Goal: Transaction & Acquisition: Obtain resource

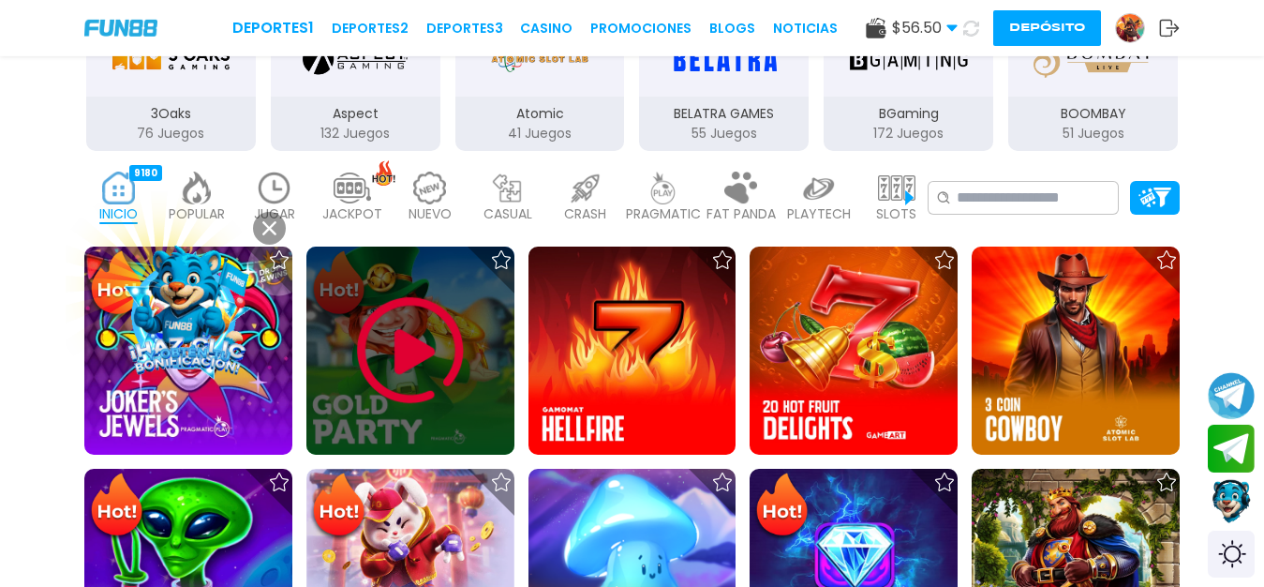
scroll to position [364, 0]
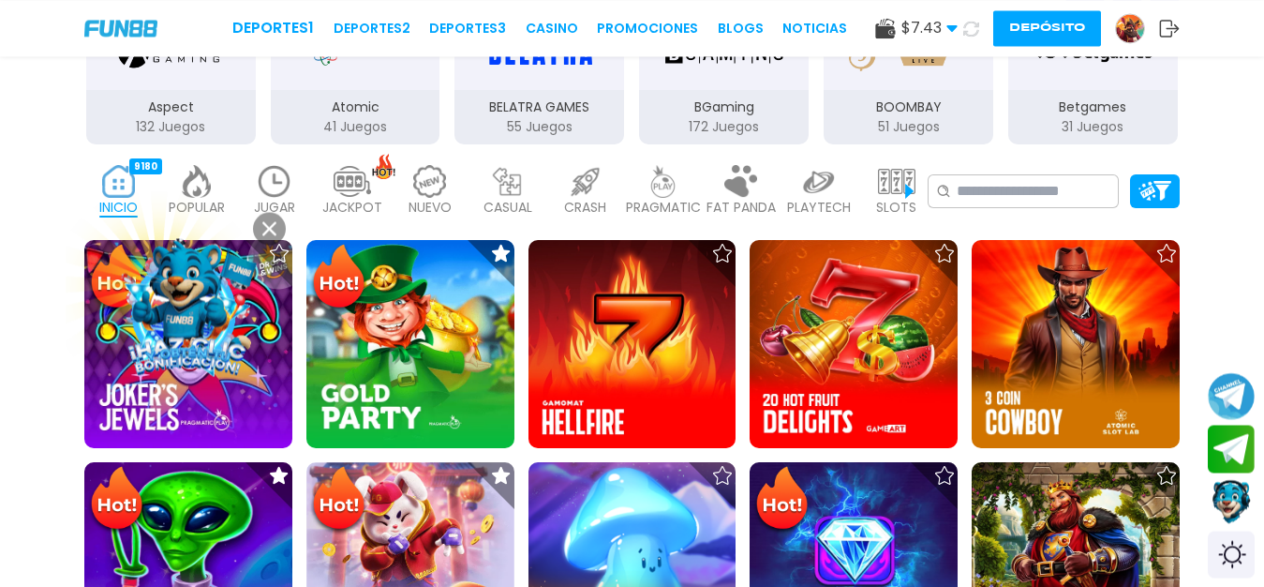
click at [263, 182] on img at bounding box center [274, 181] width 37 height 33
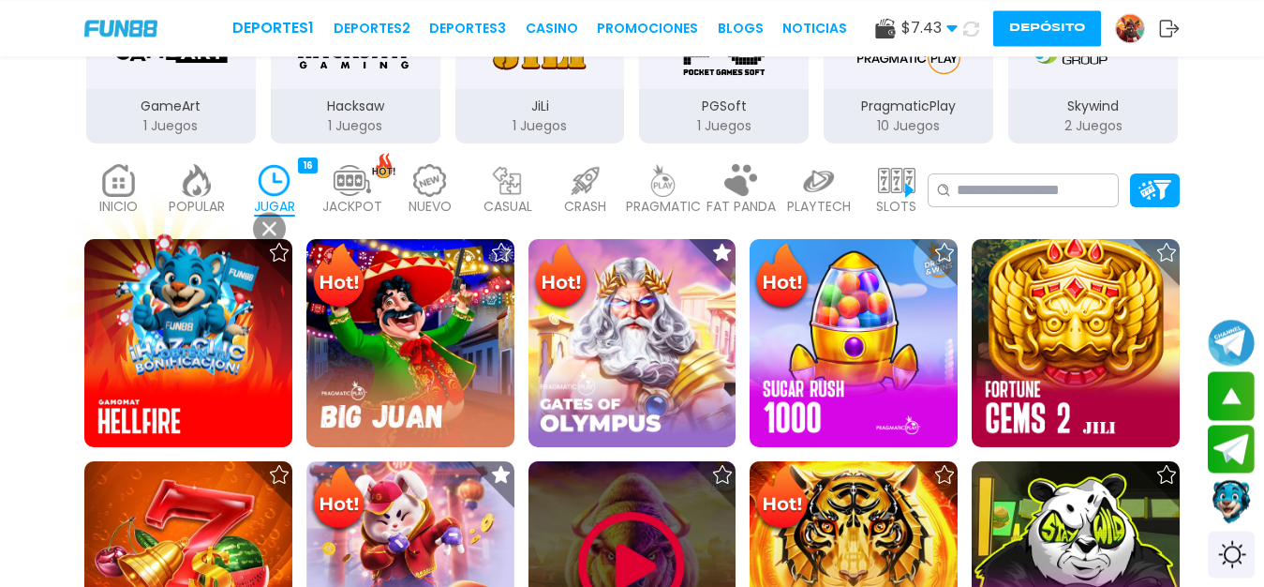
scroll to position [769, 0]
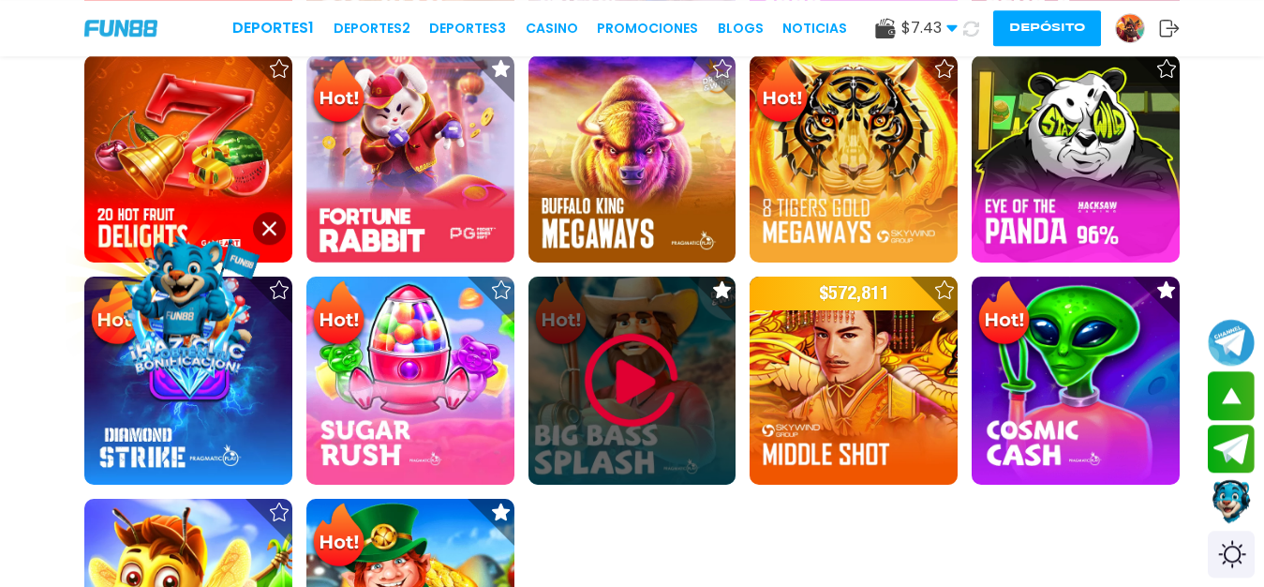
click at [608, 379] on img at bounding box center [631, 380] width 112 height 112
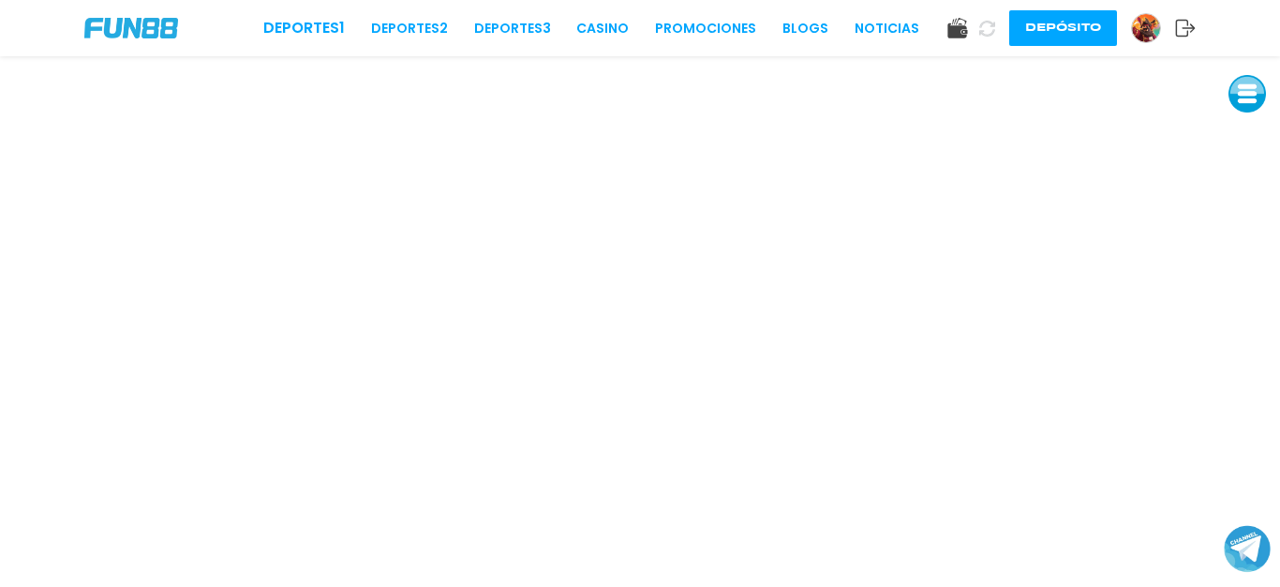
click at [1155, 29] on img at bounding box center [1146, 28] width 28 height 28
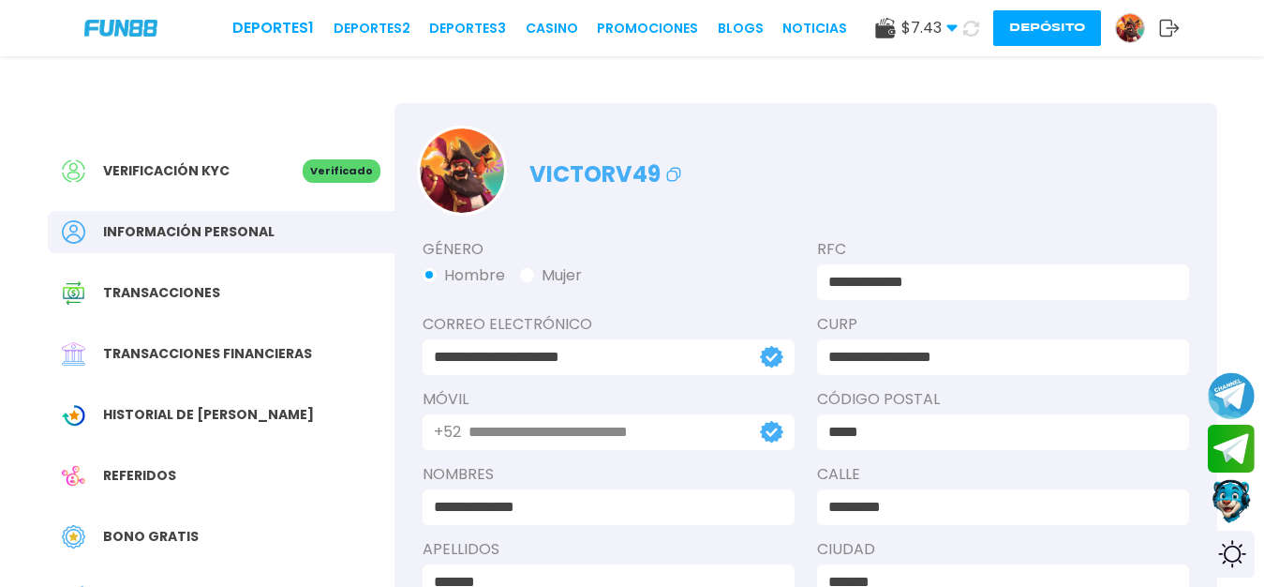
scroll to position [349, 0]
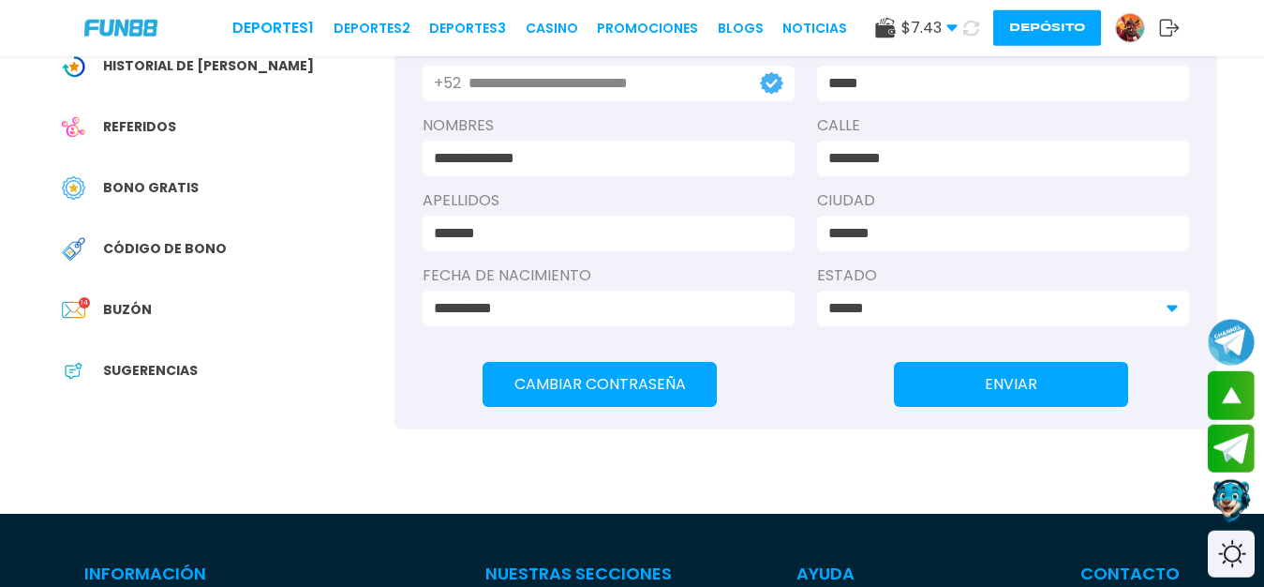
click at [89, 308] on p "14" at bounding box center [84, 302] width 11 height 11
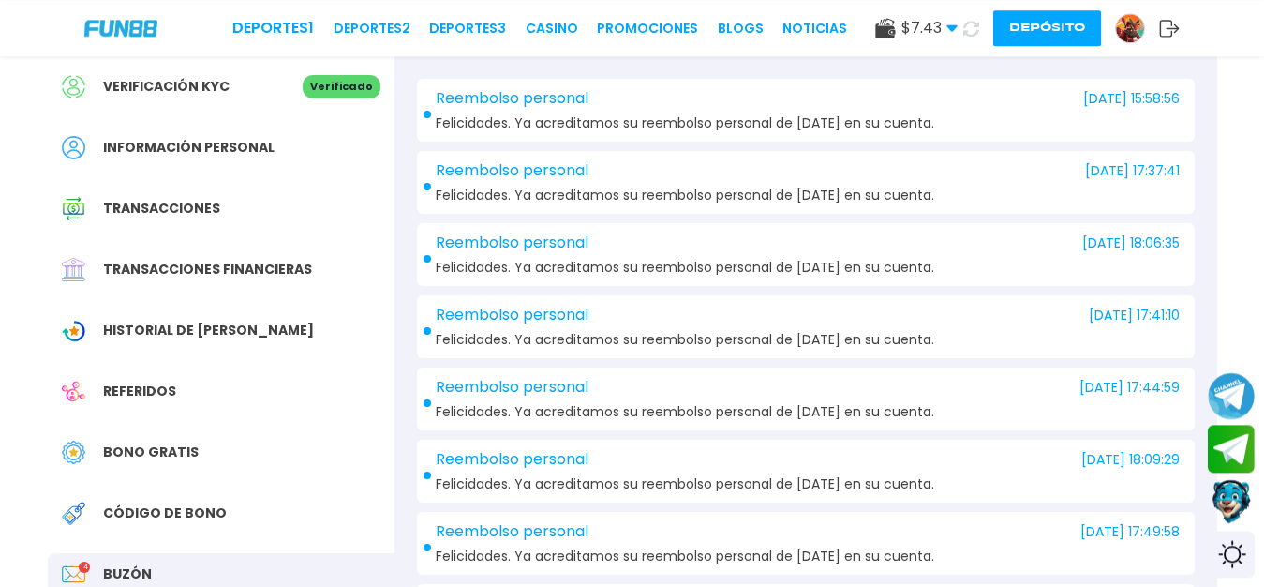
scroll to position [68, 0]
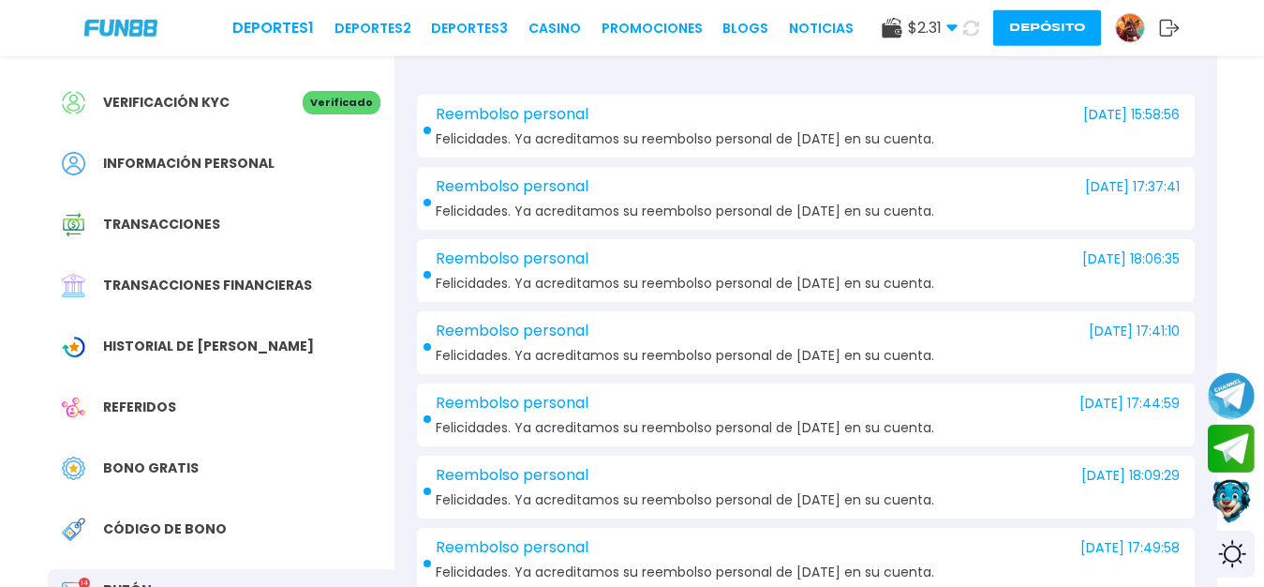
click at [138, 489] on div "Bono Gratis" at bounding box center [221, 468] width 347 height 42
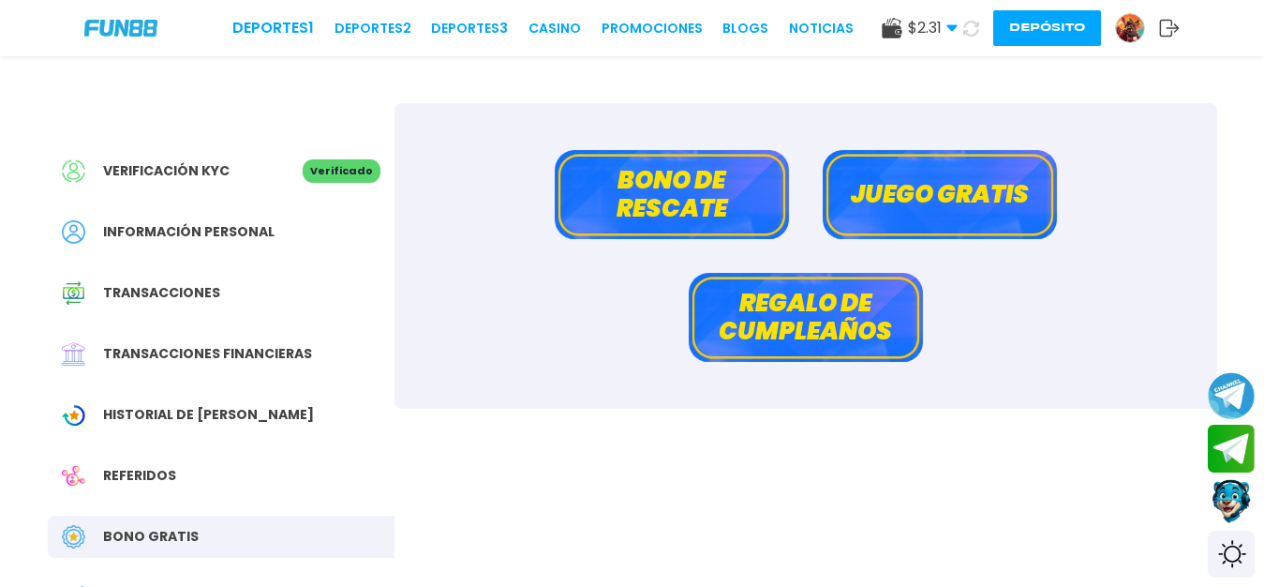
click at [556, 151] on button "Bono de rescate" at bounding box center [672, 194] width 234 height 89
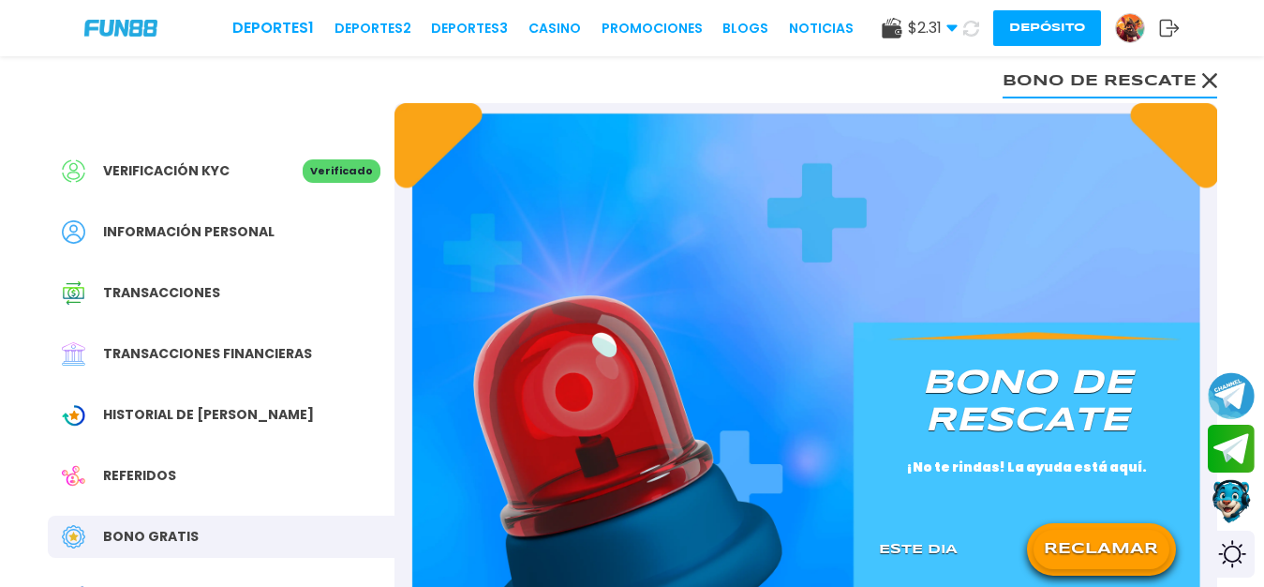
click at [1105, 568] on button "RECLAMAR" at bounding box center [1102, 548] width 136 height 39
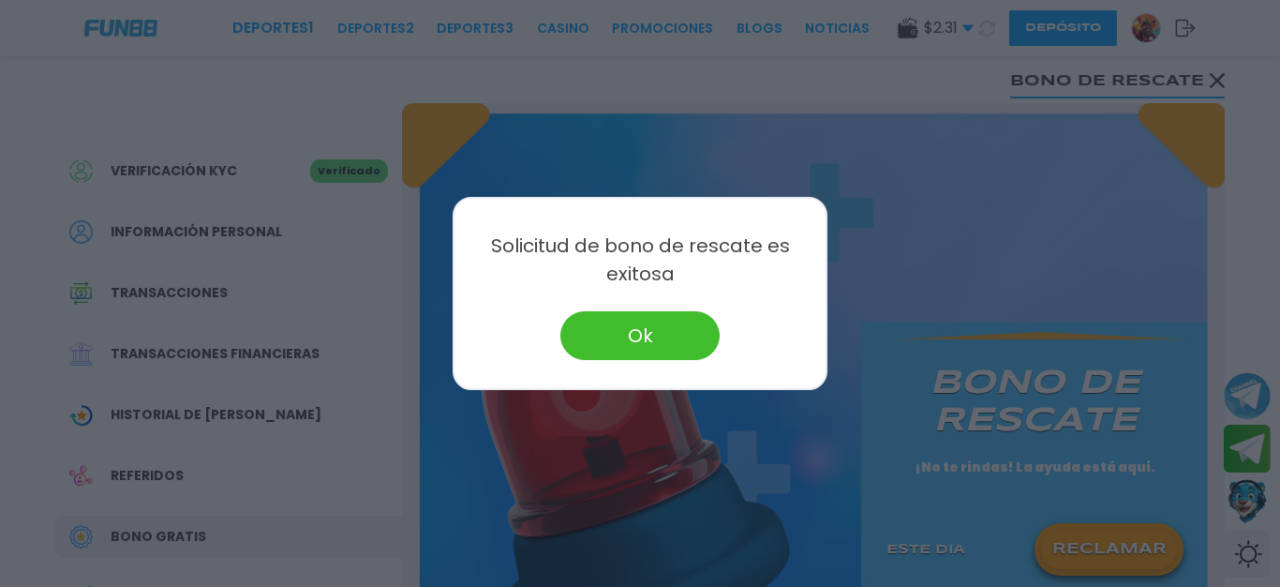
click at [663, 314] on button "Ok" at bounding box center [639, 335] width 159 height 49
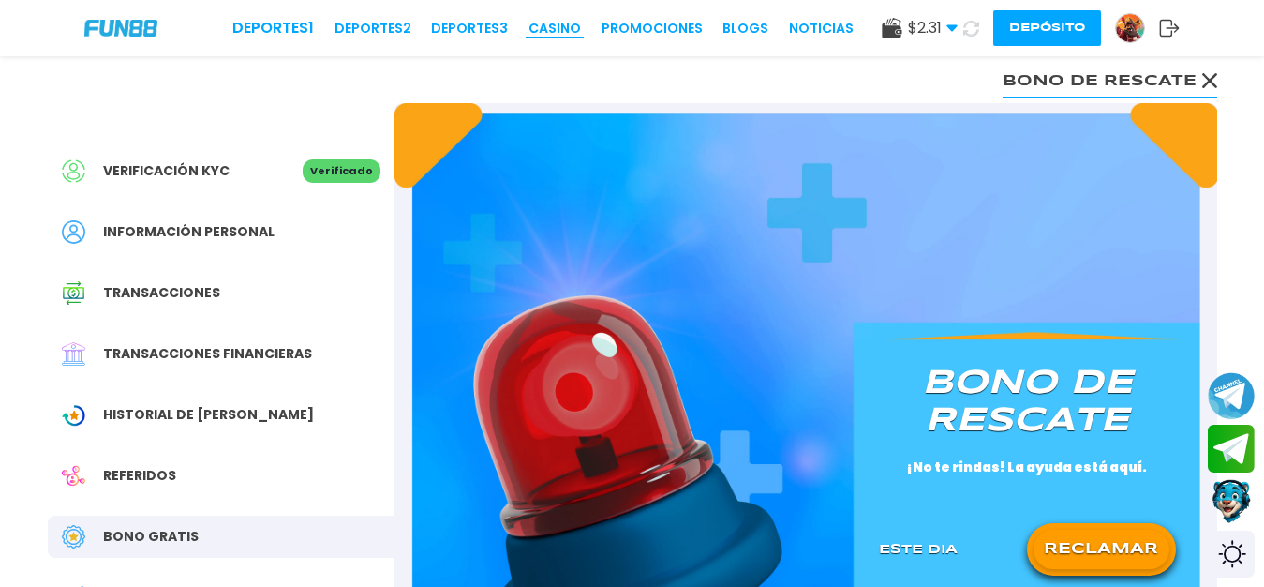
click at [573, 34] on link "CASINO" at bounding box center [555, 29] width 52 height 20
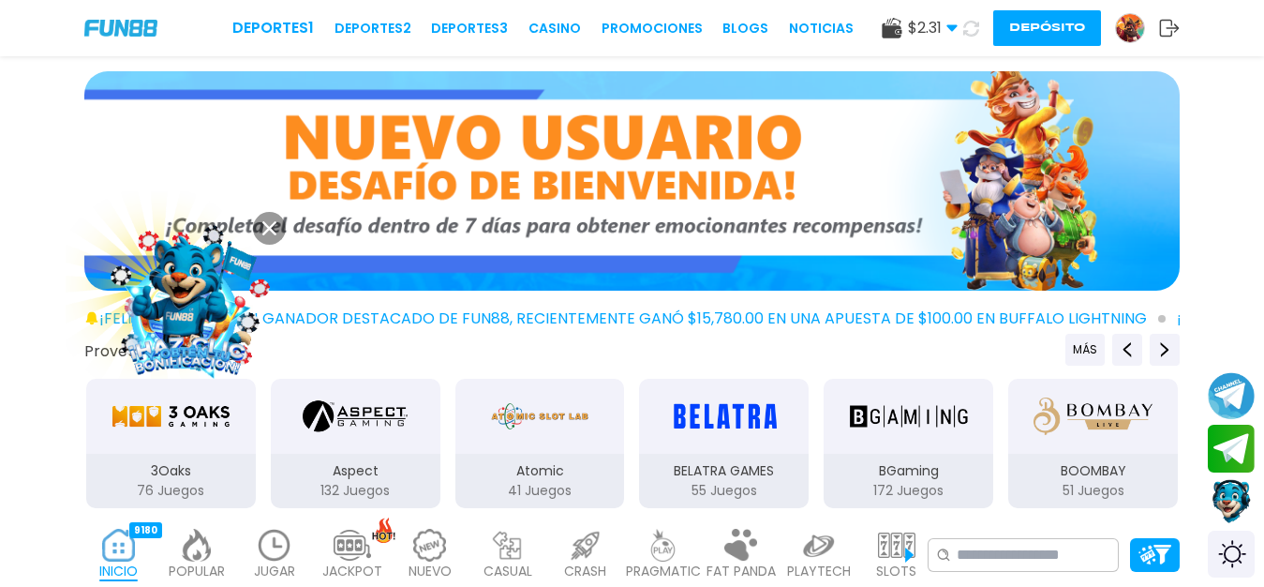
scroll to position [331, 0]
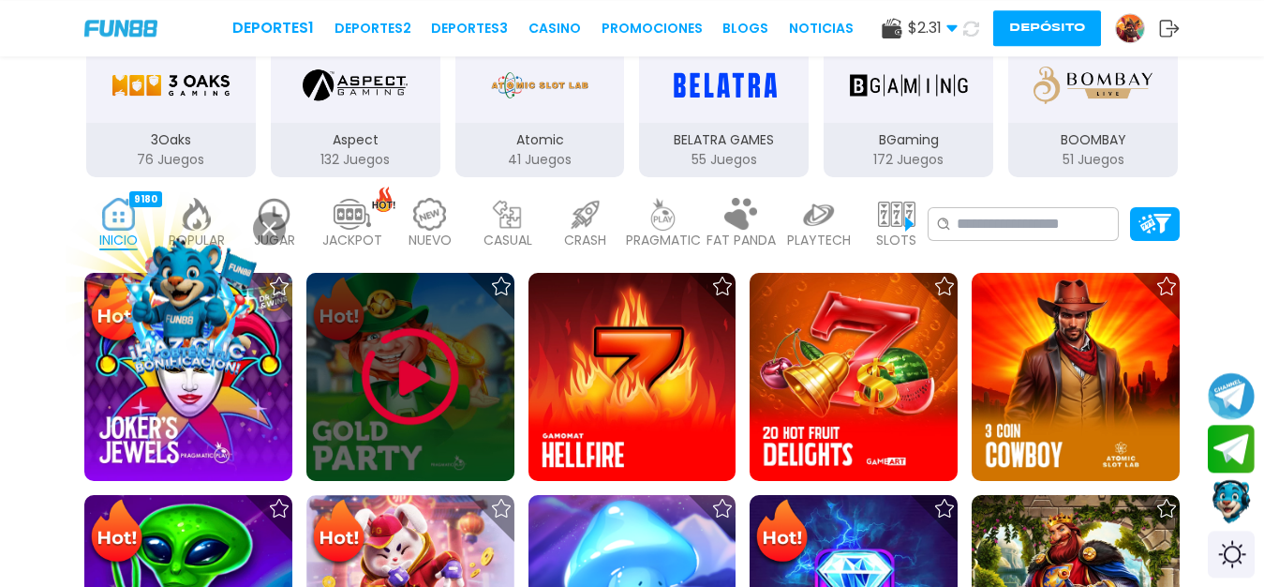
click at [415, 411] on img at bounding box center [410, 376] width 112 height 112
